Goal: Task Accomplishment & Management: Complete application form

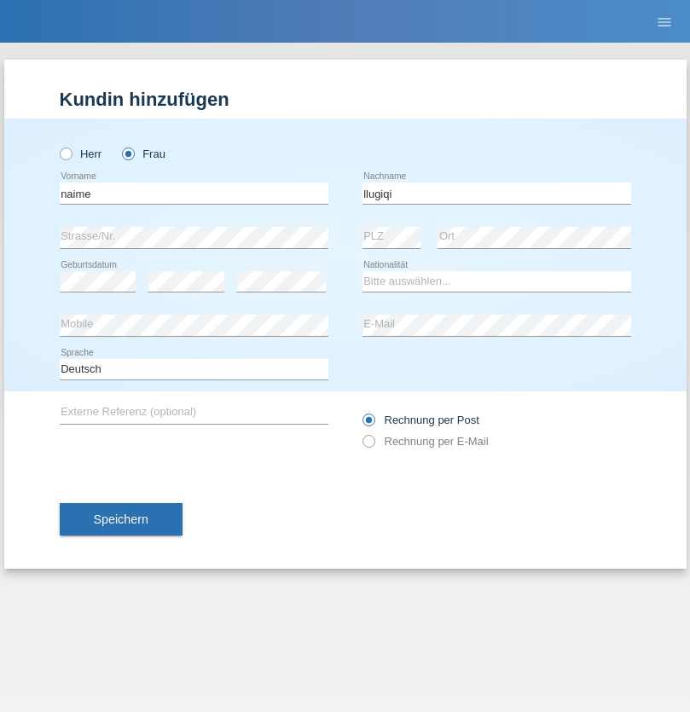
type input "llugiqi"
select select "CH"
radio input "true"
click at [193, 193] on input "text" at bounding box center [194, 192] width 268 height 21
type input "[PERSON_NAME]"
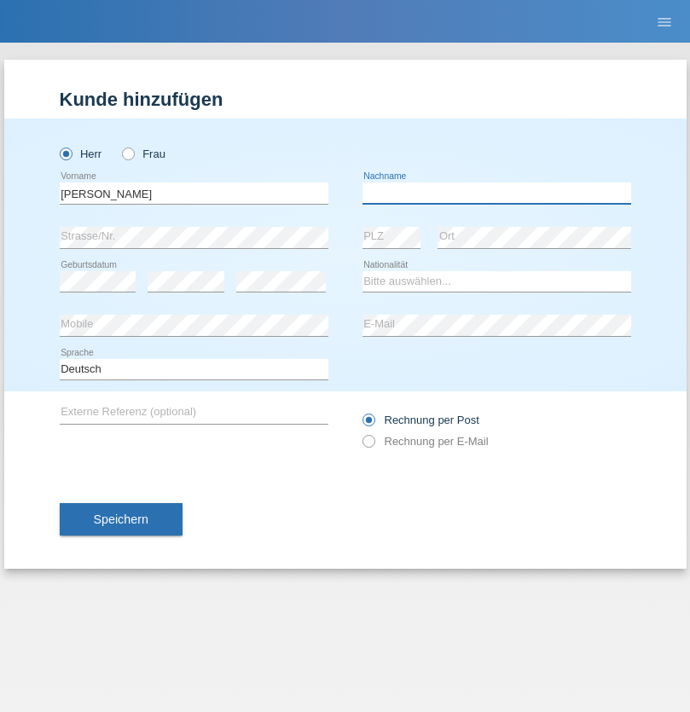
click at [496, 193] on input "text" at bounding box center [496, 192] width 268 height 21
type input "[PERSON_NAME]"
select select "PL"
select select "C"
select select "11"
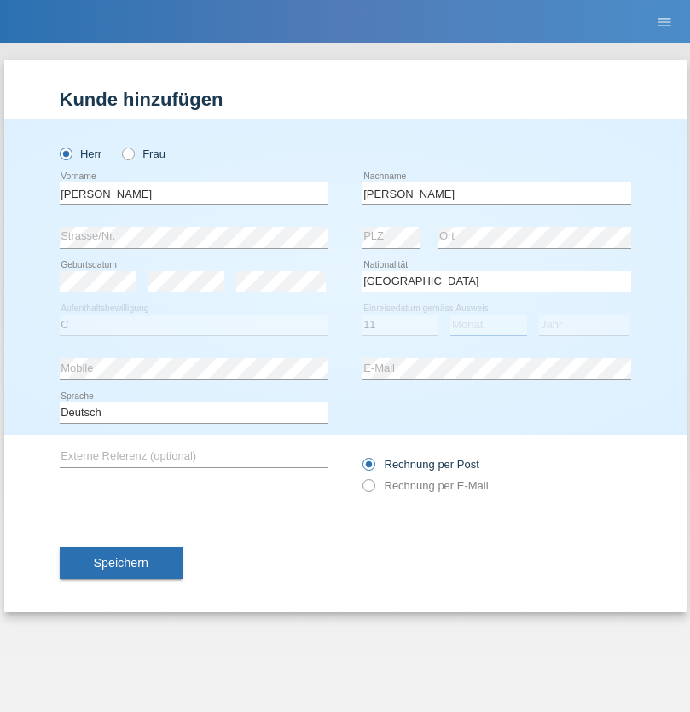
select select "01"
select select "2007"
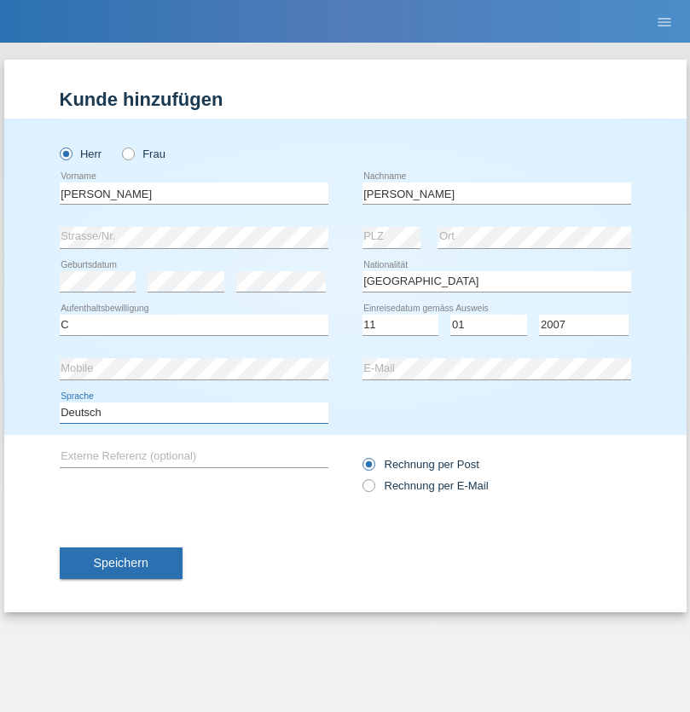
select select "en"
